Goal: Navigation & Orientation: Find specific page/section

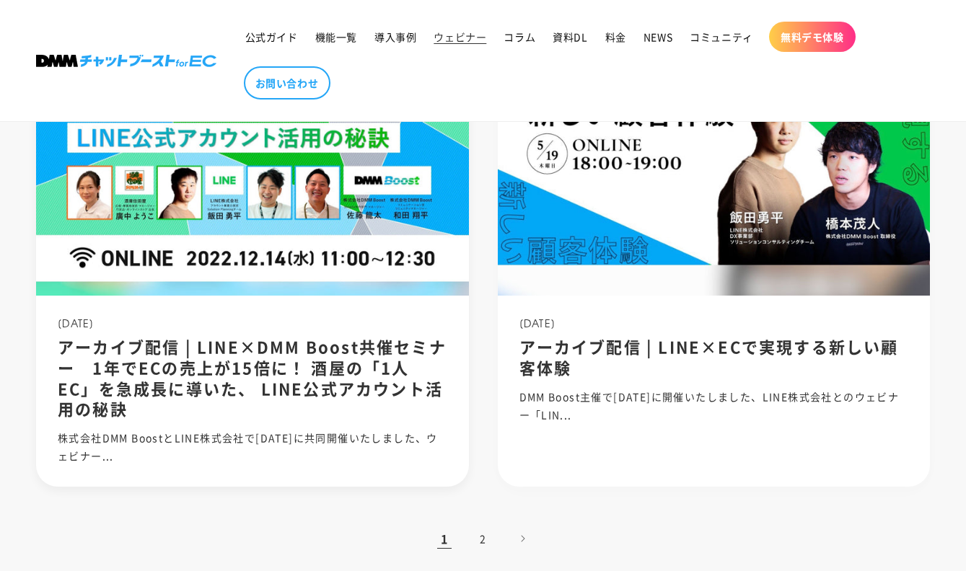
scroll to position [1396, 0]
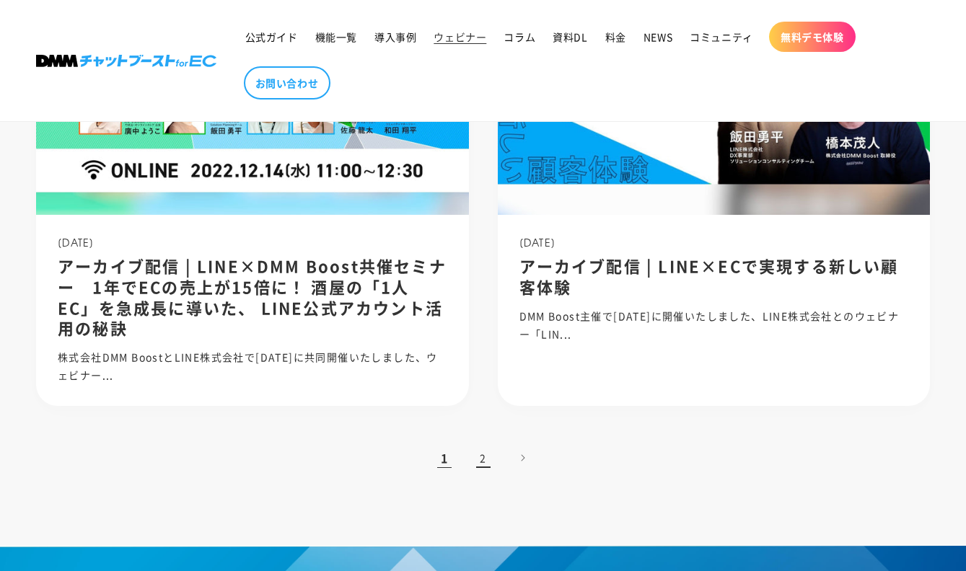
click at [485, 474] on link "2" at bounding box center [483, 458] width 32 height 32
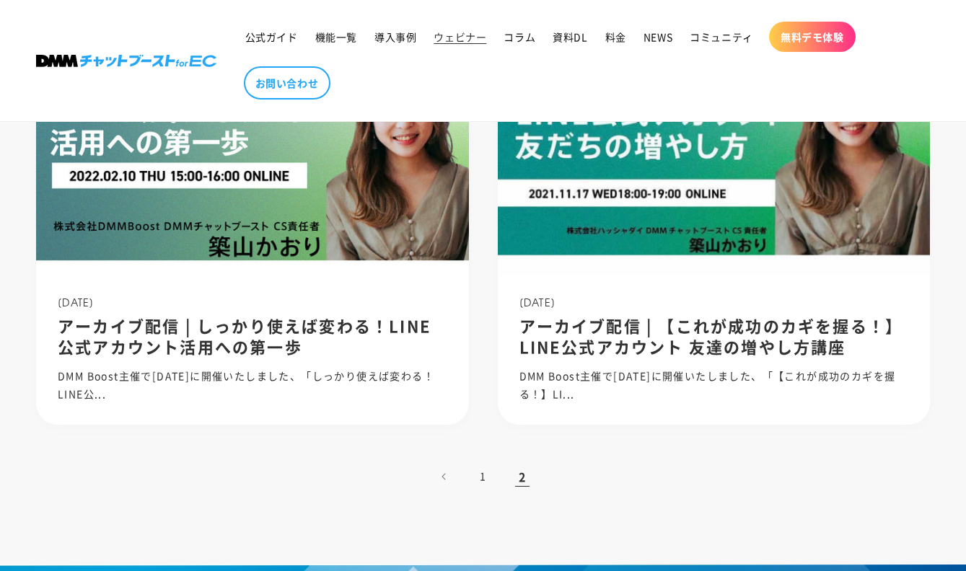
scroll to position [981, 0]
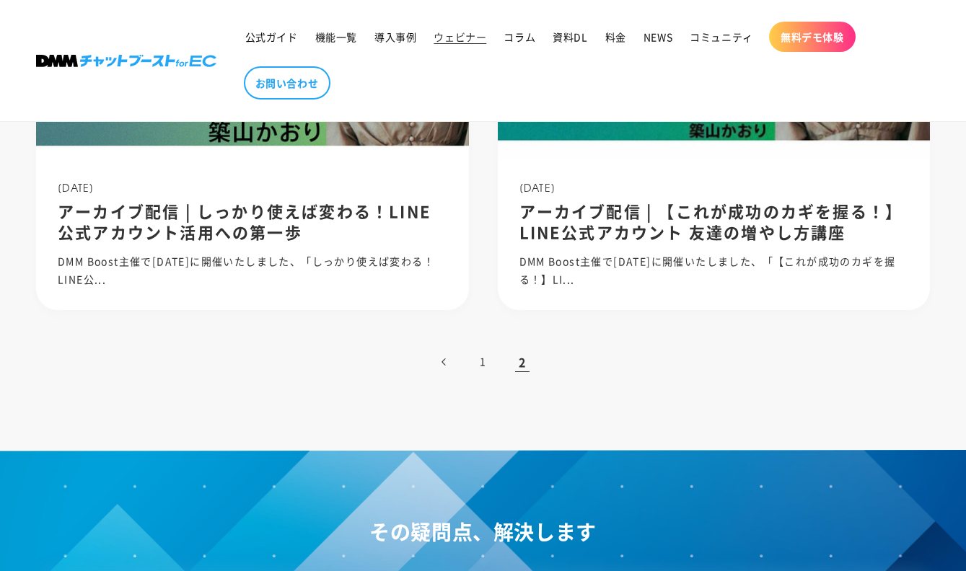
click at [451, 366] on link "前のページ" at bounding box center [444, 362] width 32 height 32
